Goal: Task Accomplishment & Management: Manage account settings

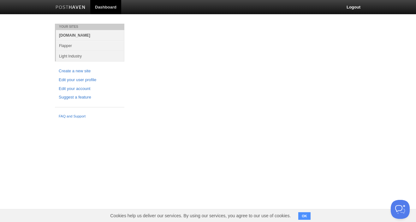
click at [79, 33] on link "[DOMAIN_NAME]" at bounding box center [90, 35] width 69 height 10
click at [80, 36] on link "[DOMAIN_NAME]" at bounding box center [90, 35] width 69 height 10
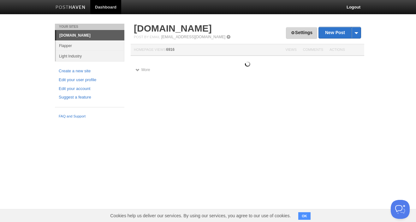
click at [308, 33] on link "Settings" at bounding box center [301, 33] width 31 height 12
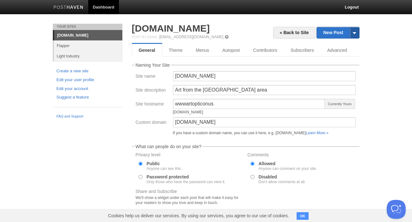
click at [355, 30] on span at bounding box center [353, 32] width 9 height 11
click at [368, 16] on body "Dashboard Logout Your Sites ArtOpticon.us Flapper Light Industry Create a new s…" at bounding box center [206, 146] width 412 height 293
click at [174, 49] on link "Theme" at bounding box center [175, 50] width 27 height 13
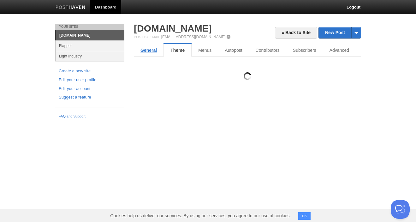
click at [158, 49] on link "General" at bounding box center [149, 50] width 30 height 13
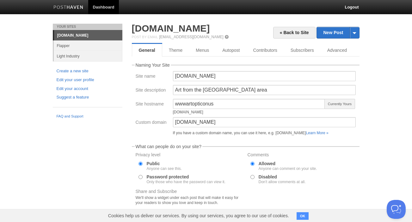
click at [41, 25] on body "Dashboard Logout Your Sites ArtOpticon.us Flapper Light Industry Create a new s…" at bounding box center [206, 146] width 412 height 293
click at [94, 87] on link "Edit your account" at bounding box center [88, 89] width 62 height 7
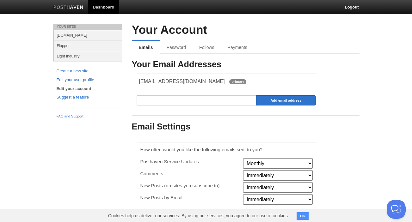
click at [94, 82] on link "Edit your user profile" at bounding box center [88, 80] width 62 height 7
